Goal: Information Seeking & Learning: Check status

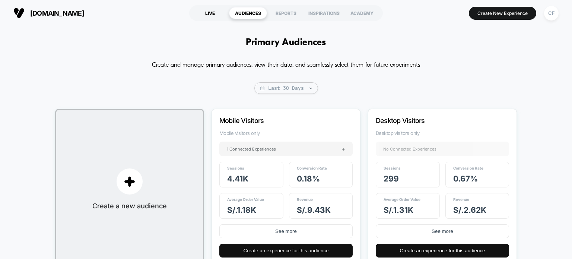
click at [209, 13] on div "LIVE" at bounding box center [210, 13] width 38 height 12
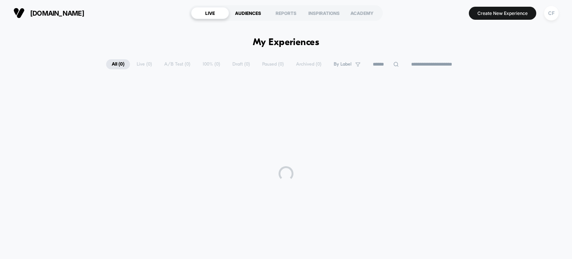
click at [243, 15] on div "AUDIENCES" at bounding box center [248, 13] width 38 height 12
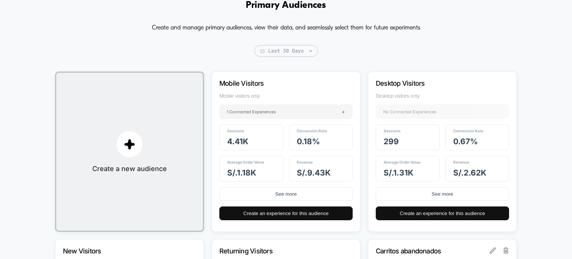
scroll to position [75, 0]
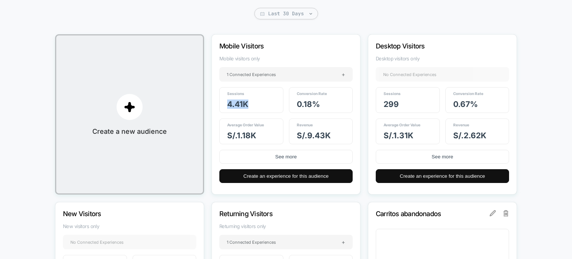
drag, startPoint x: 228, startPoint y: 106, endPoint x: 249, endPoint y: 105, distance: 20.5
click at [249, 105] on div "Sessions 4.41k" at bounding box center [251, 100] width 64 height 26
drag, startPoint x: 383, startPoint y: 106, endPoint x: 400, endPoint y: 106, distance: 16.8
click at [400, 106] on div "Sessions 299" at bounding box center [408, 100] width 64 height 26
click at [397, 44] on p "Desktop Visitors" at bounding box center [432, 46] width 113 height 8
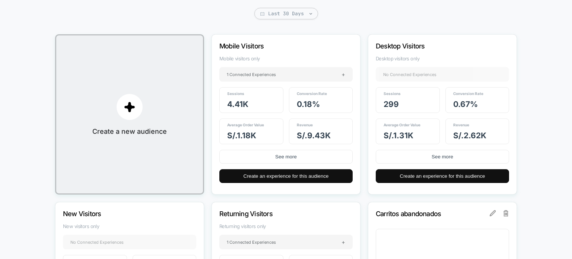
click at [397, 105] on span "299" at bounding box center [391, 104] width 15 height 9
drag, startPoint x: 385, startPoint y: 102, endPoint x: 399, endPoint y: 102, distance: 14.9
click at [399, 102] on div "Sessions 299" at bounding box center [408, 100] width 64 height 26
drag, startPoint x: 297, startPoint y: 105, endPoint x: 317, endPoint y: 105, distance: 20.1
click at [317, 105] on span "0.18 %" at bounding box center [308, 104] width 23 height 9
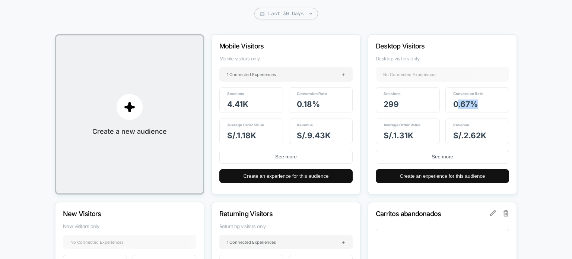
drag, startPoint x: 456, startPoint y: 105, endPoint x: 477, endPoint y: 105, distance: 21.2
click at [477, 105] on span "0.67 %" at bounding box center [466, 104] width 25 height 9
click at [489, 112] on div "Conversion Rate 0.67 %" at bounding box center [478, 100] width 64 height 26
drag, startPoint x: 303, startPoint y: 136, endPoint x: 341, endPoint y: 136, distance: 38.0
click at [339, 136] on div "Revenue S/. 9.43k" at bounding box center [321, 132] width 64 height 26
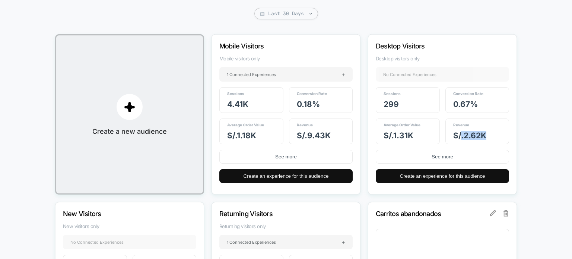
drag, startPoint x: 461, startPoint y: 134, endPoint x: 492, endPoint y: 135, distance: 31.3
click at [489, 134] on div "Revenue S/. 2.62k" at bounding box center [478, 132] width 64 height 26
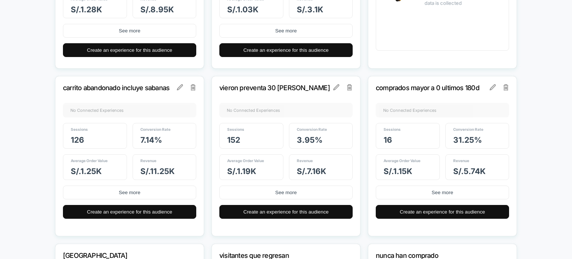
scroll to position [373, 0]
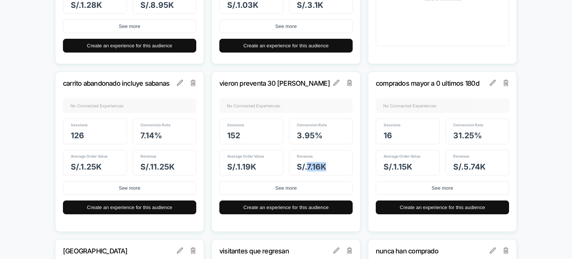
drag, startPoint x: 307, startPoint y: 164, endPoint x: 326, endPoint y: 167, distance: 19.2
click at [326, 167] on span "S/. 7.16k" at bounding box center [311, 166] width 29 height 9
click at [329, 167] on div "Revenue S/. 7.16k" at bounding box center [321, 163] width 64 height 26
drag, startPoint x: 329, startPoint y: 167, endPoint x: 296, endPoint y: 171, distance: 33.4
click at [296, 171] on div "Revenue S/. 7.16k" at bounding box center [321, 163] width 64 height 26
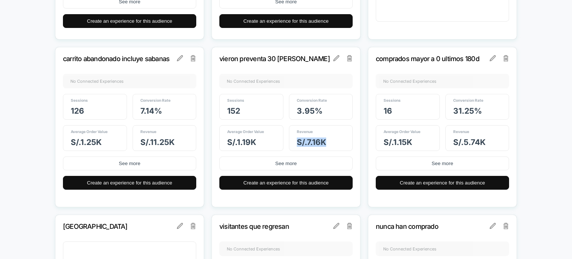
scroll to position [410, 0]
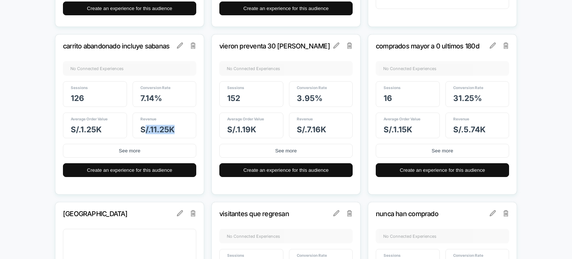
drag, startPoint x: 146, startPoint y: 129, endPoint x: 188, endPoint y: 127, distance: 42.2
click at [187, 126] on div "Revenue S/. 11.25k" at bounding box center [165, 126] width 64 height 26
click at [182, 129] on div "Revenue S/. 11.25k" at bounding box center [165, 126] width 64 height 26
drag, startPoint x: 180, startPoint y: 130, endPoint x: 159, endPoint y: 132, distance: 21.4
click at [159, 132] on div "Revenue S/. 11.25k" at bounding box center [165, 126] width 64 height 26
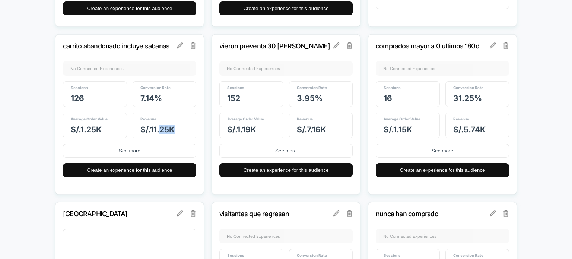
click at [162, 131] on span "S/. 11.25k" at bounding box center [157, 129] width 34 height 9
drag, startPoint x: 320, startPoint y: 131, endPoint x: 307, endPoint y: 126, distance: 13.9
click at [307, 126] on div "Revenue S/. 7.16k" at bounding box center [321, 126] width 64 height 26
